Goal: Task Accomplishment & Management: Manage account settings

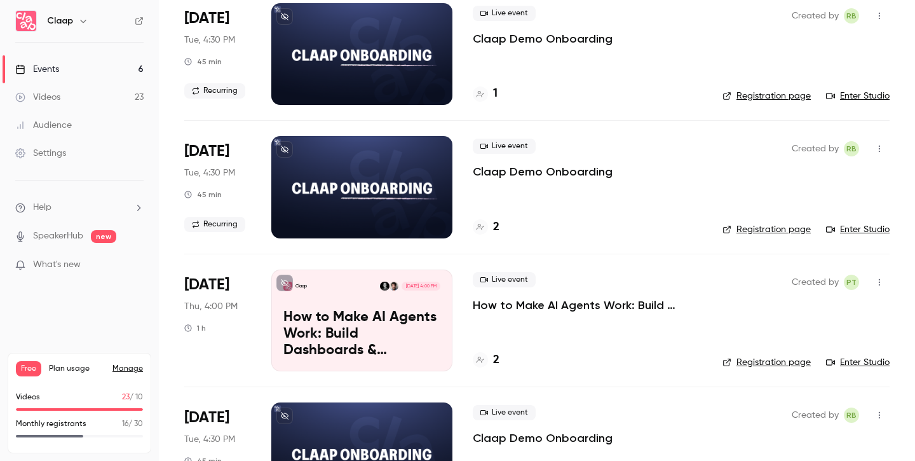
scroll to position [143, 0]
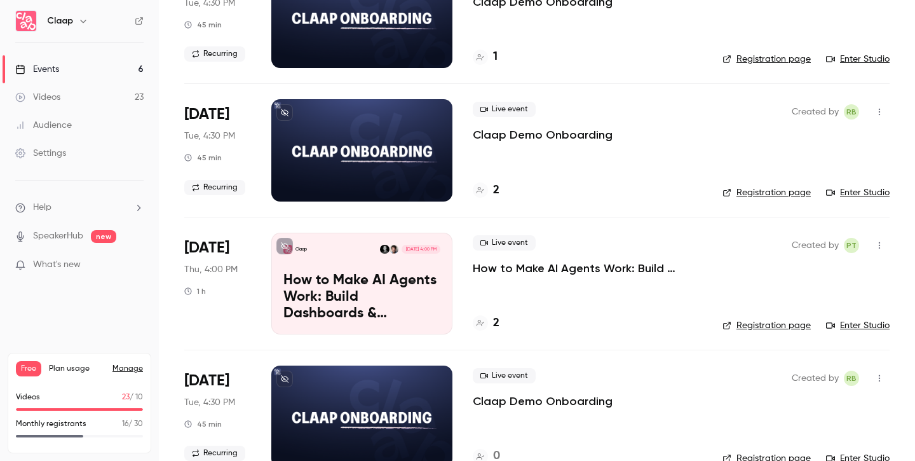
click at [370, 306] on p "How to Make AI Agents Work: Build Dashboards & Automations with Claap MCP" at bounding box center [361, 297] width 157 height 49
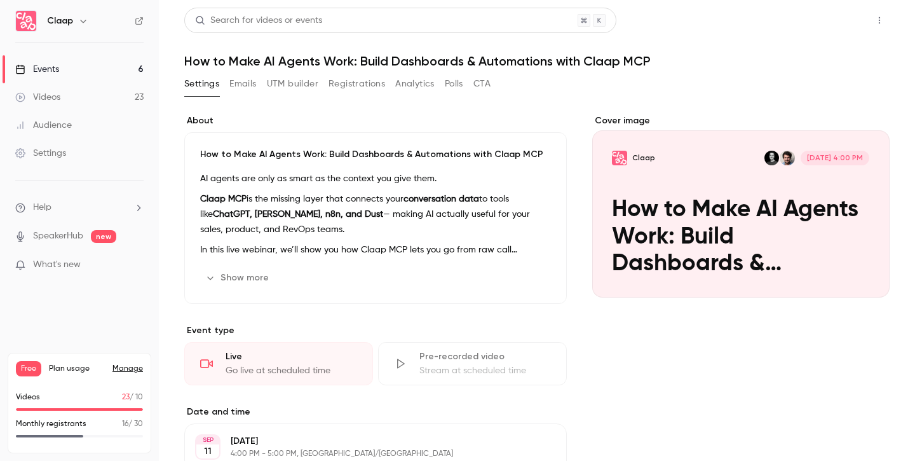
click at [831, 20] on button "Share" at bounding box center [834, 20] width 50 height 25
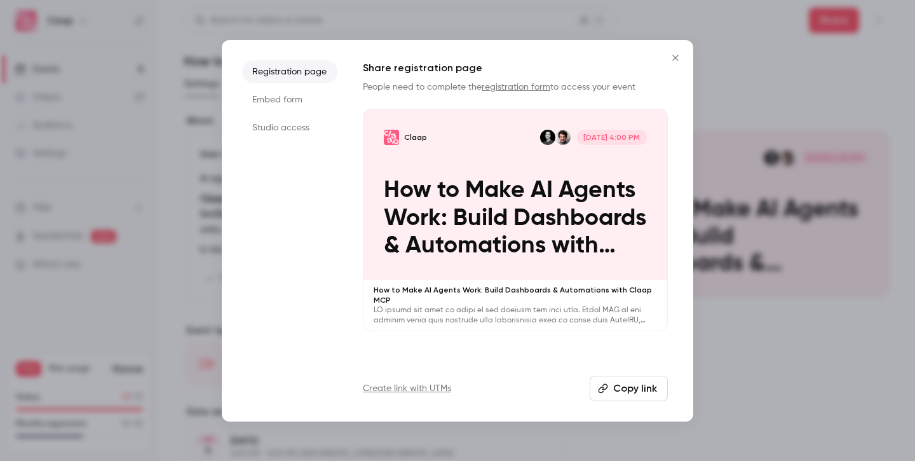
click at [606, 390] on icon "button" at bounding box center [603, 388] width 10 height 10
click at [673, 54] on icon "Close" at bounding box center [675, 58] width 15 height 10
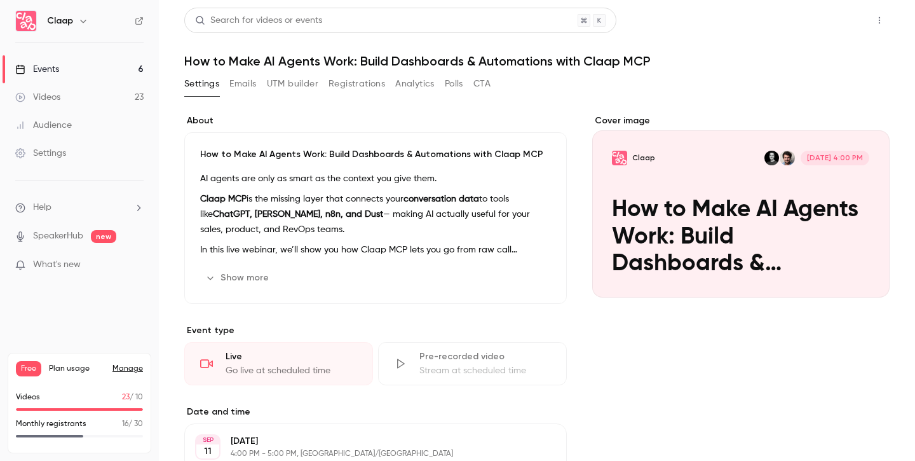
click at [826, 25] on button "Share" at bounding box center [834, 20] width 50 height 25
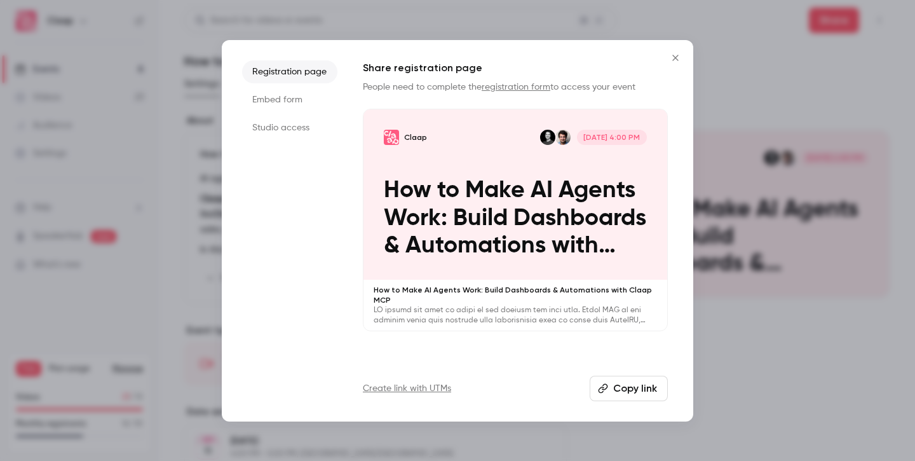
click at [637, 384] on button "Copy link" at bounding box center [629, 387] width 78 height 25
click at [179, 135] on div at bounding box center [457, 230] width 915 height 461
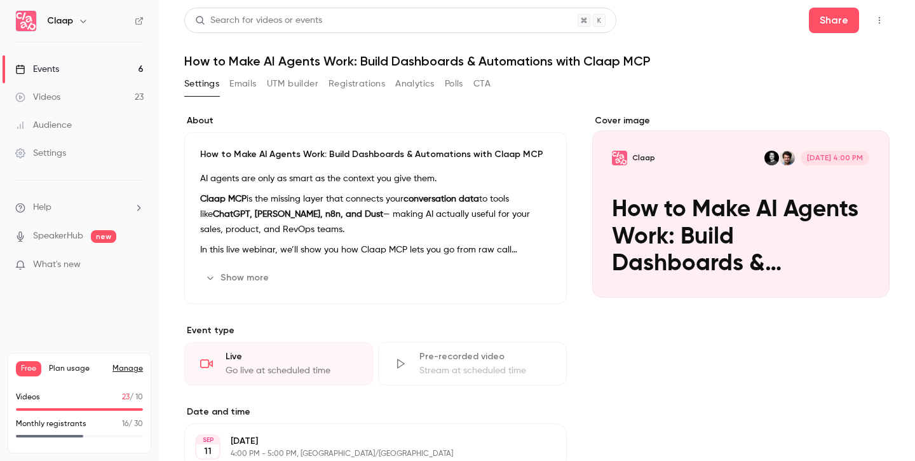
click at [56, 148] on div "Settings" at bounding box center [40, 153] width 51 height 13
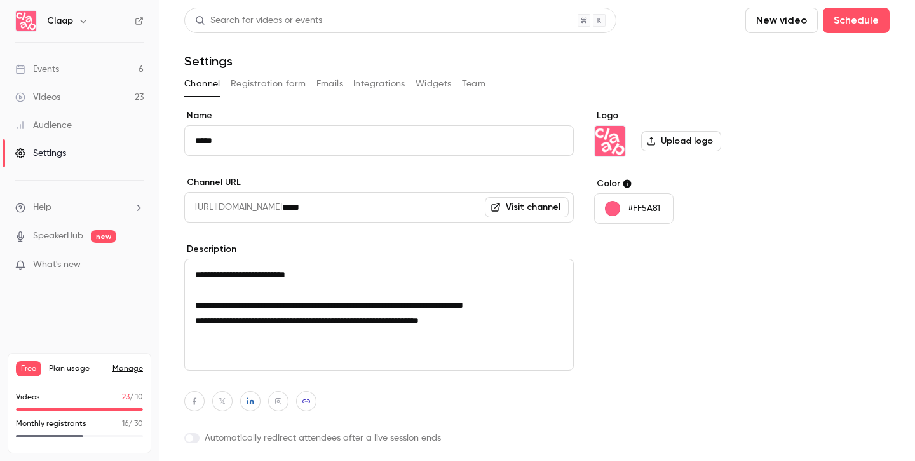
click at [72, 74] on link "Events 6" at bounding box center [79, 69] width 159 height 28
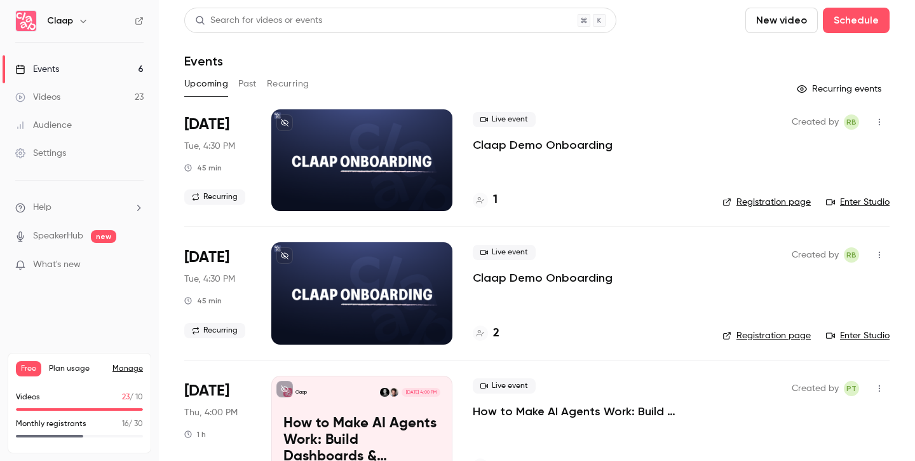
click at [135, 367] on link "Manage" at bounding box center [127, 368] width 30 height 10
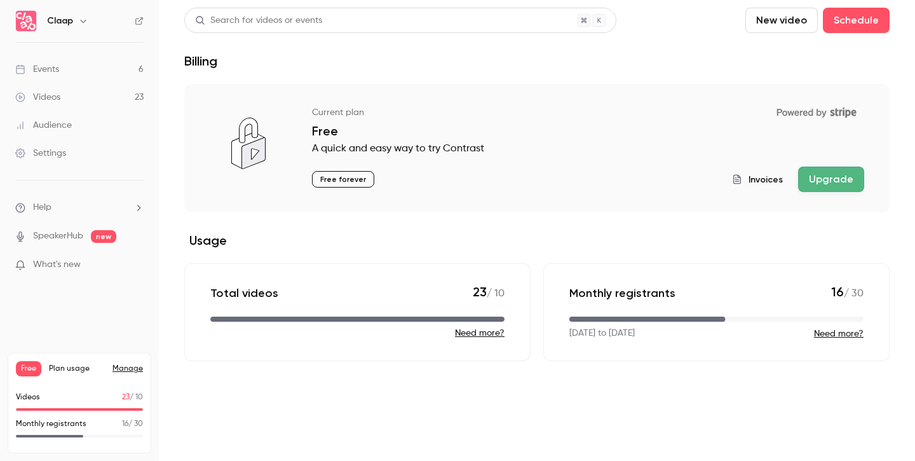
click at [842, 181] on button "Upgrade" at bounding box center [831, 178] width 66 height 25
click at [58, 67] on div "Events" at bounding box center [37, 69] width 44 height 13
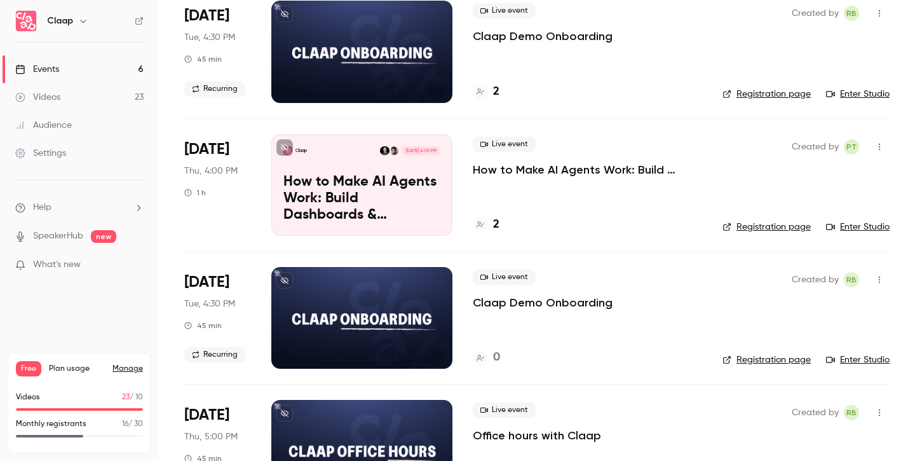
scroll to position [242, 0]
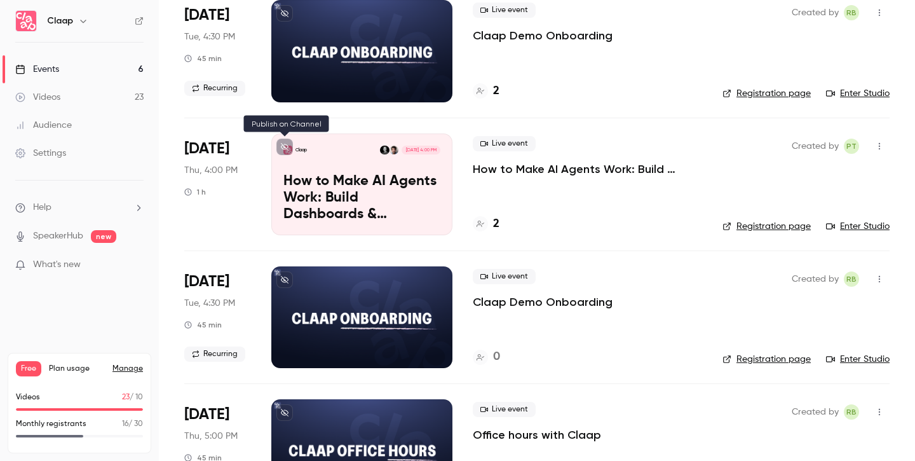
click at [282, 152] on button at bounding box center [284, 147] width 17 height 17
